Goal: Find specific page/section: Find specific page/section

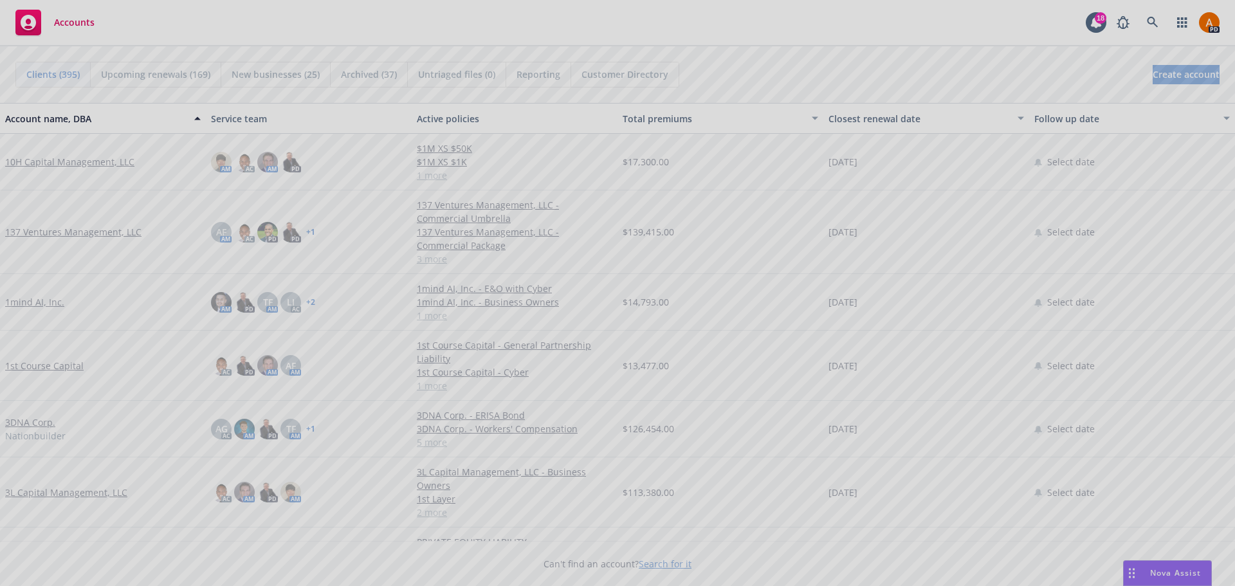
click at [1154, 23] on div at bounding box center [617, 293] width 1235 height 586
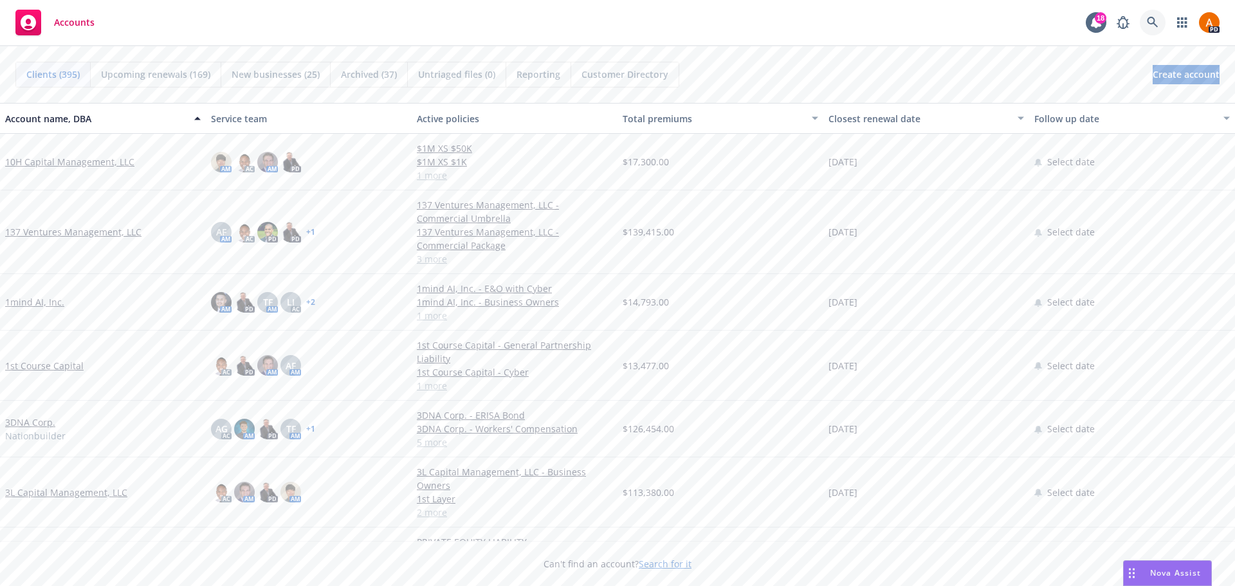
click at [1151, 23] on icon at bounding box center [1153, 23] width 12 height 12
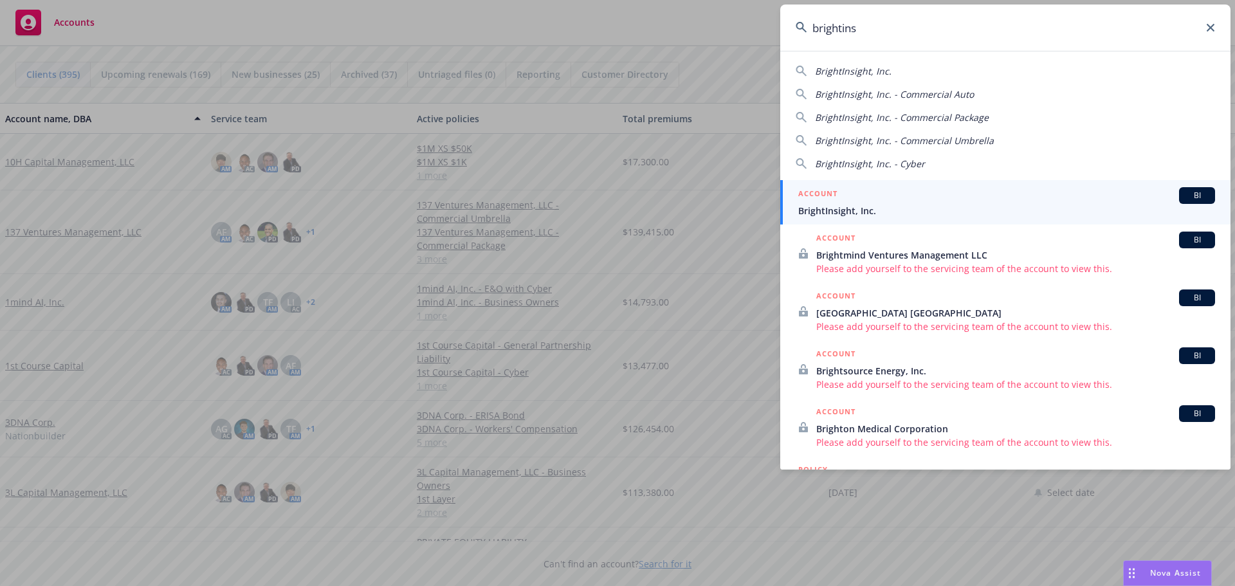
type input "brightins"
click at [841, 215] on span "BrightInsight, Inc." at bounding box center [1006, 211] width 417 height 14
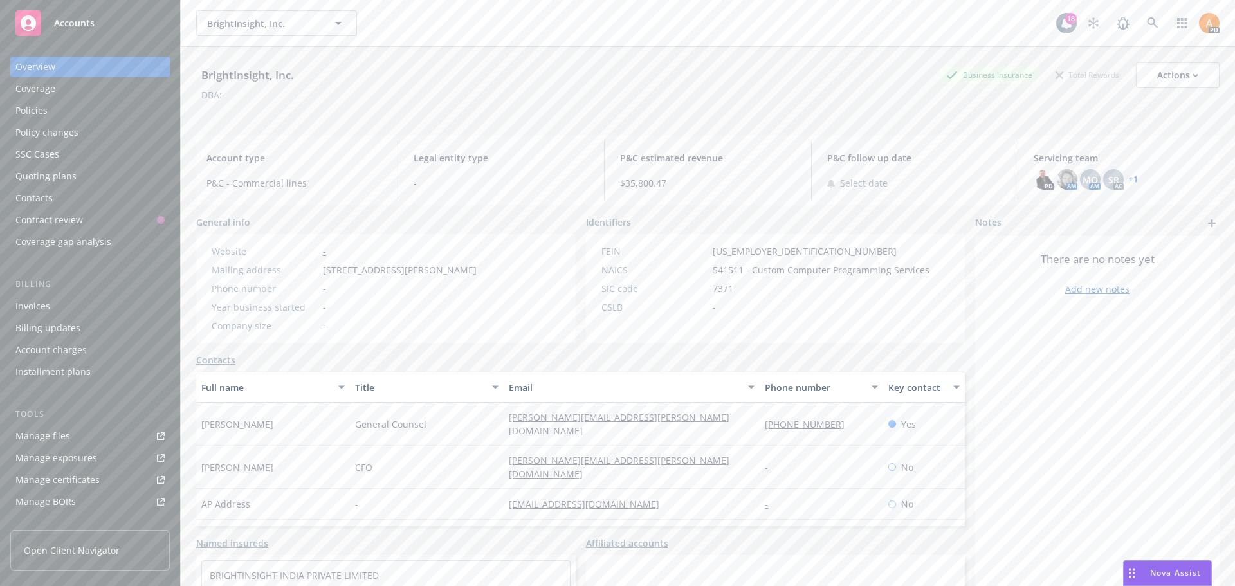
click at [53, 106] on div "Policies" at bounding box center [89, 110] width 149 height 21
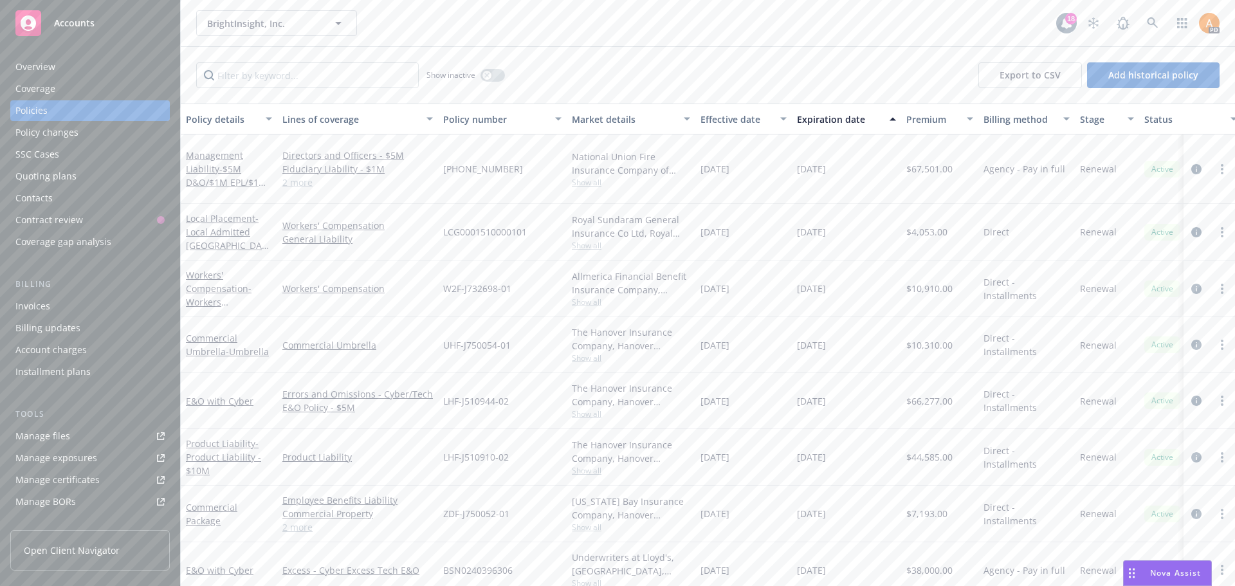
click at [293, 178] on link "2 more" at bounding box center [357, 183] width 150 height 14
